Goal: Find specific page/section

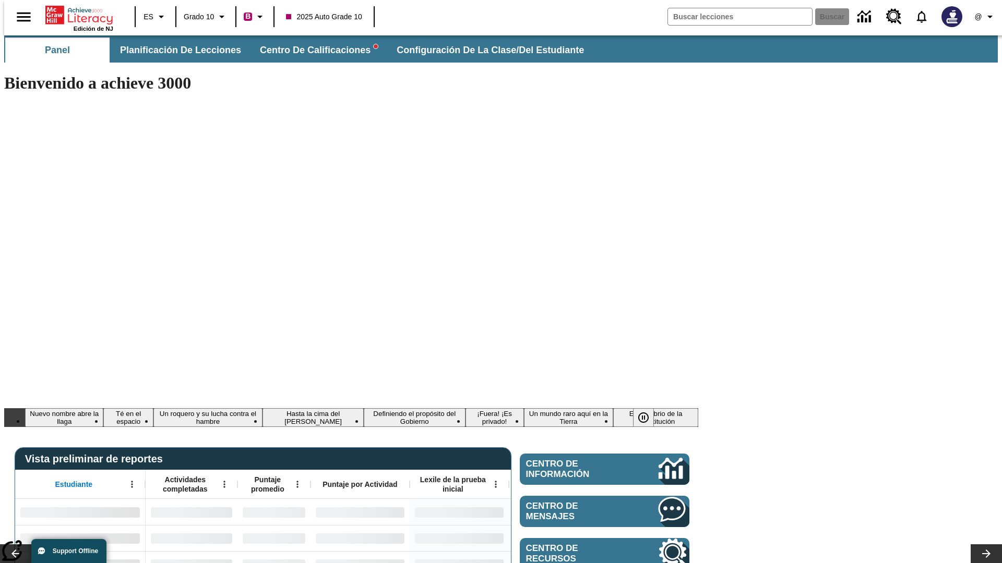
type input "-1"
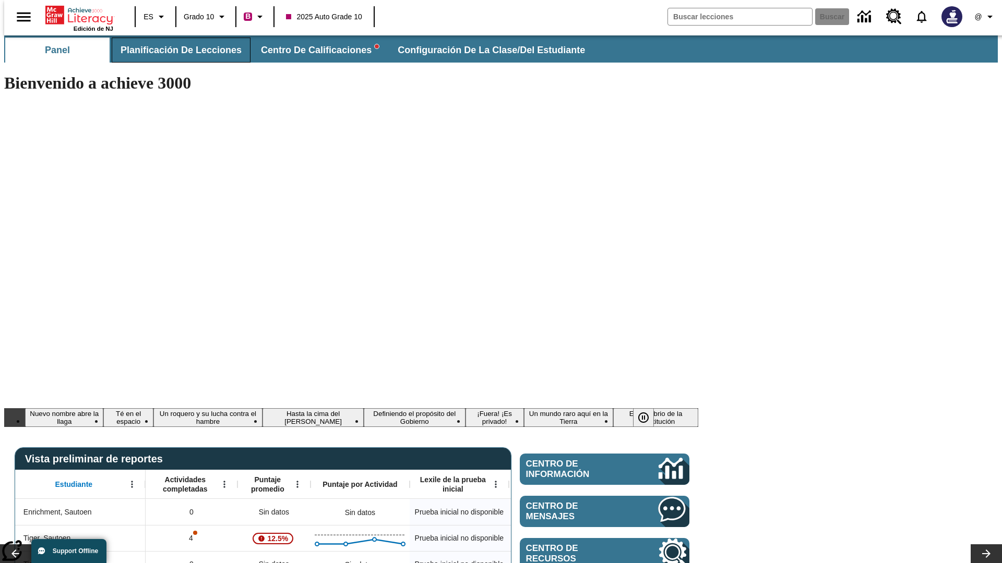
click at [175, 50] on span "Planificación de lecciones" at bounding box center [181, 50] width 121 height 12
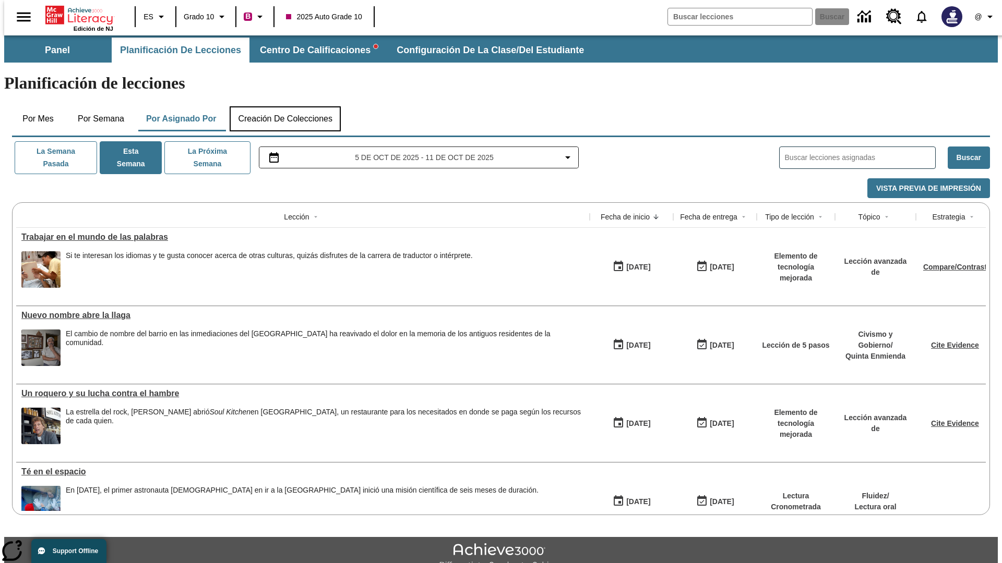
click at [283, 106] on button "Creación de colecciones" at bounding box center [285, 118] width 111 height 25
